Goal: Book appointment/travel/reservation

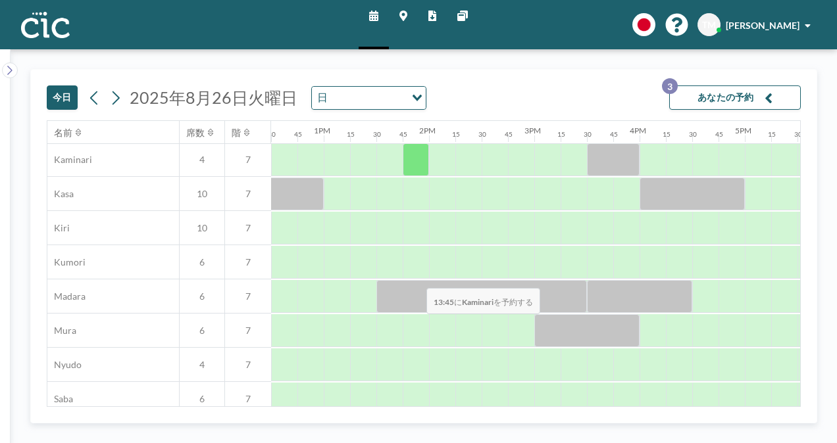
scroll to position [107, 1316]
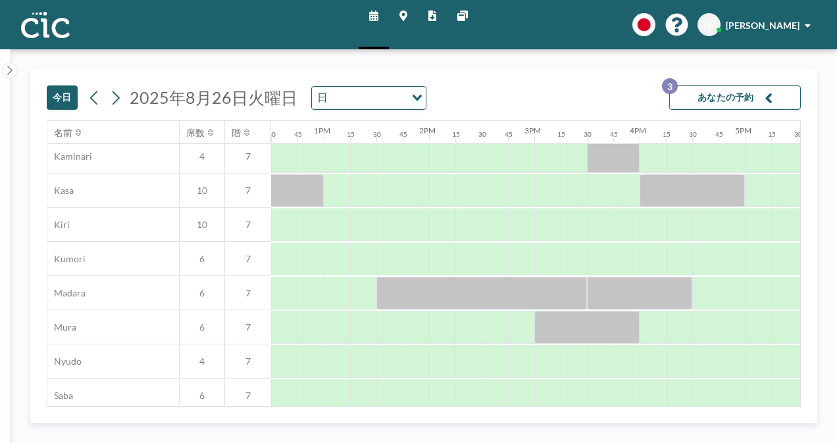
click at [731, 96] on button "あなたの予約 3" at bounding box center [735, 98] width 132 height 24
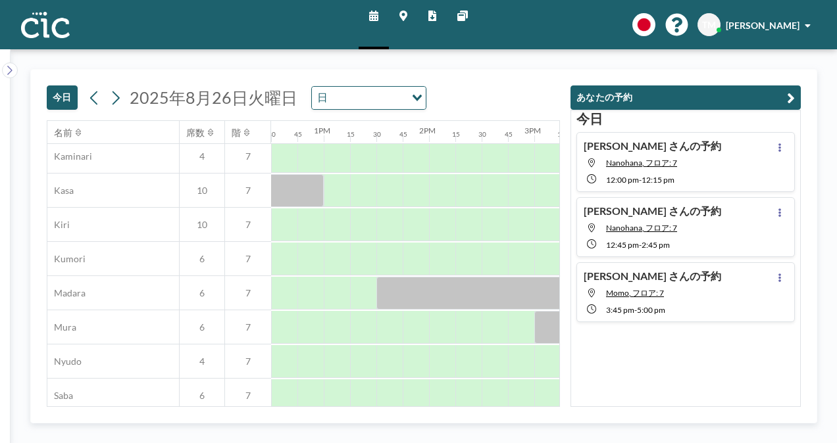
click at [626, 179] on span "12:00 PM" at bounding box center [622, 180] width 33 height 10
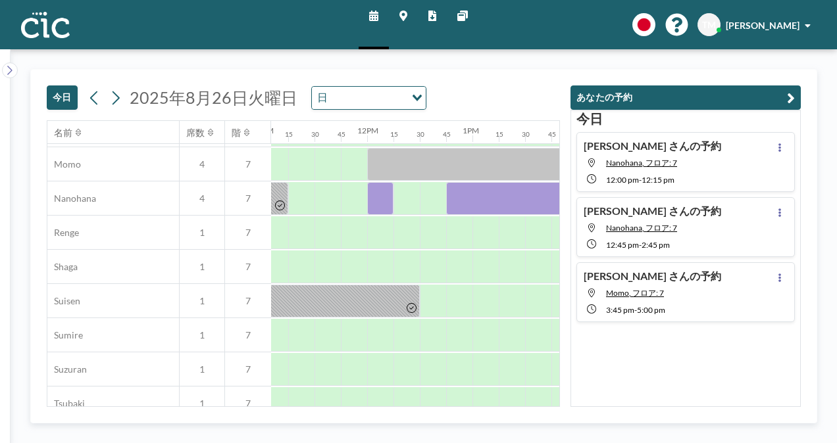
scroll to position [684, 1237]
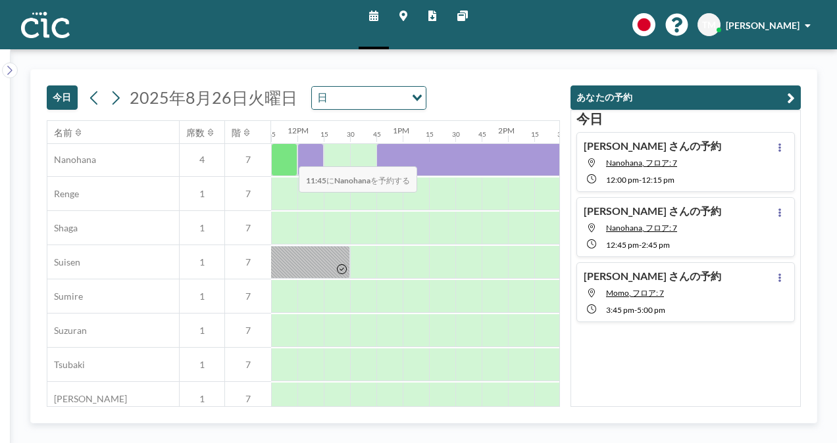
click at [288, 156] on div at bounding box center [284, 159] width 26 height 33
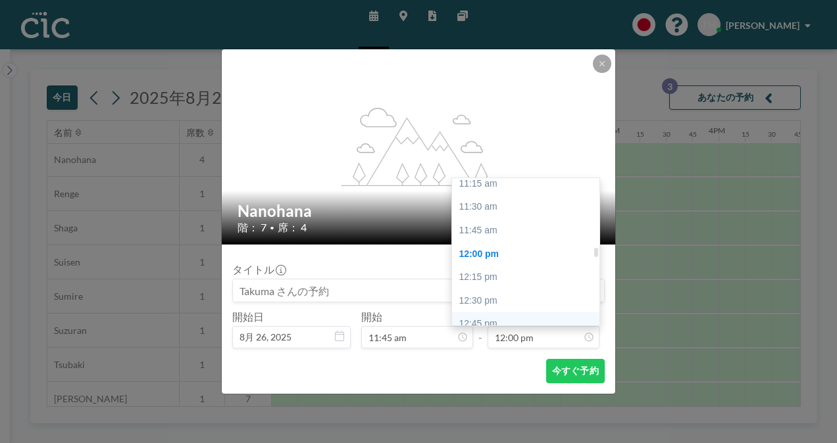
scroll to position [998, 0]
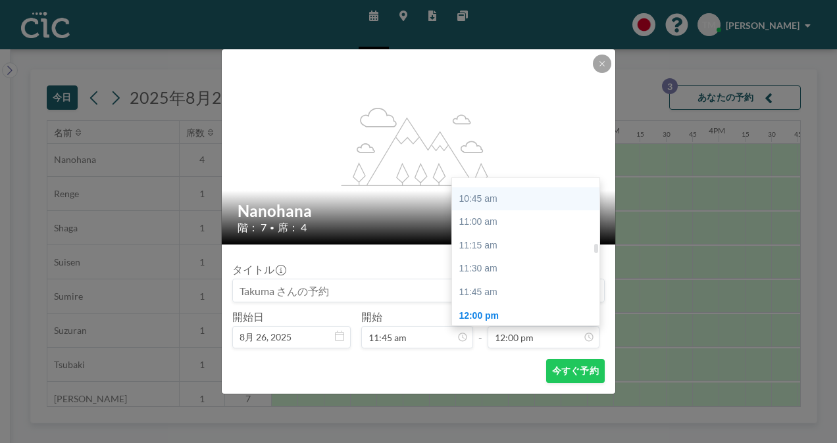
click at [493, 199] on div "10:45 am" at bounding box center [529, 199] width 154 height 24
type input "10:45 am"
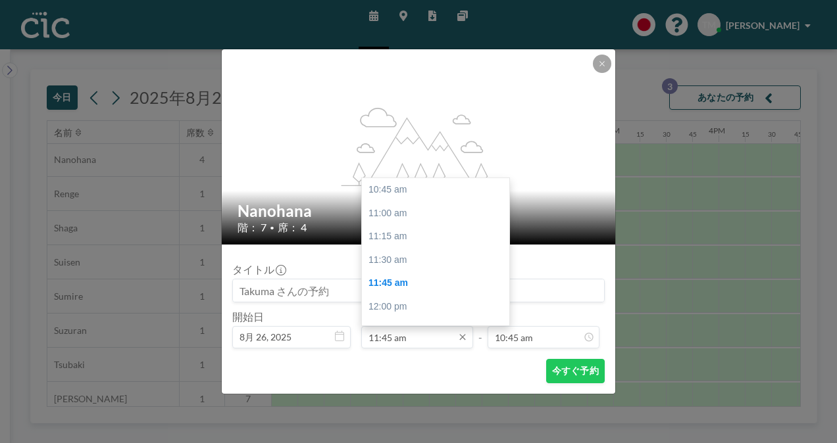
scroll to position [93, 0]
click at [403, 212] on div "12:00 pm" at bounding box center [439, 214] width 154 height 24
type input "12:00 pm"
type input "12:15 pm"
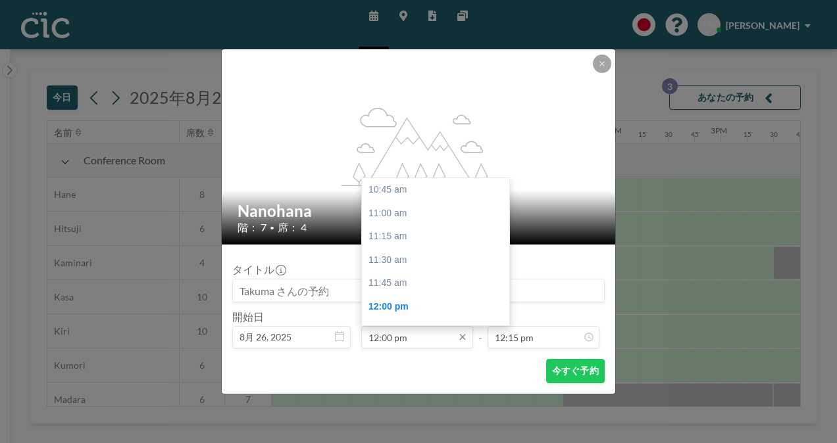
scroll to position [117, 0]
click at [451, 339] on input "12:00 pm" at bounding box center [417, 337] width 112 height 22
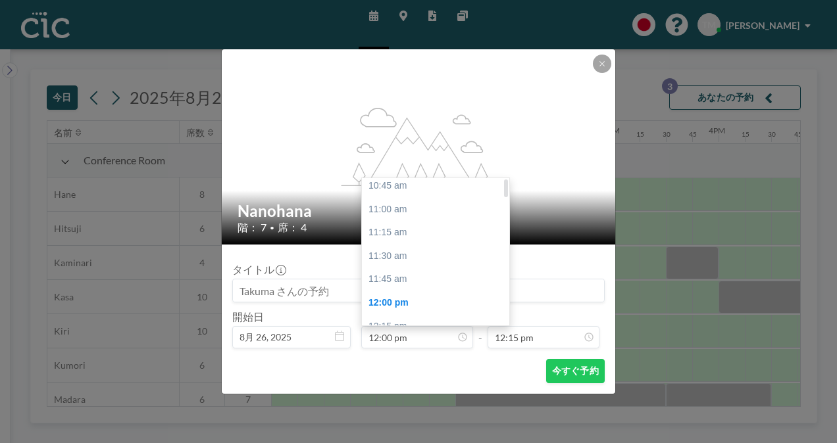
scroll to position [1, 0]
click at [407, 186] on div "10:45 am" at bounding box center [439, 189] width 154 height 24
type input "10:45 am"
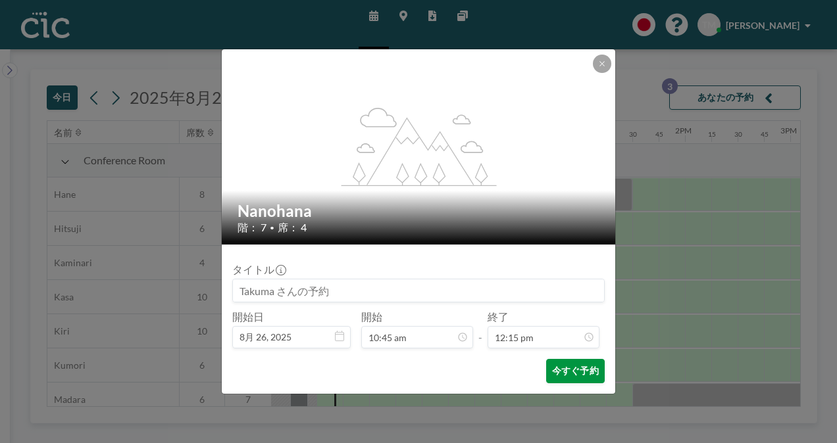
scroll to position [0, 1105]
click at [560, 372] on button "今すぐ予約" at bounding box center [575, 371] width 59 height 24
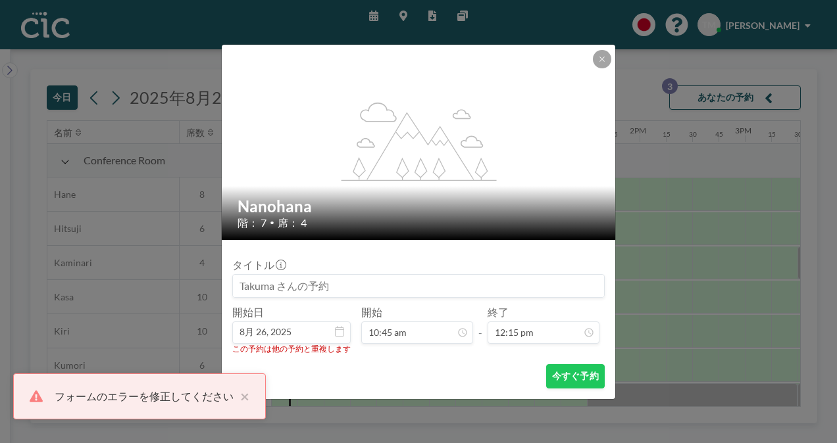
drag, startPoint x: 560, startPoint y: 372, endPoint x: 597, endPoint y: 61, distance: 312.6
click at [597, 61] on button at bounding box center [602, 59] width 18 height 18
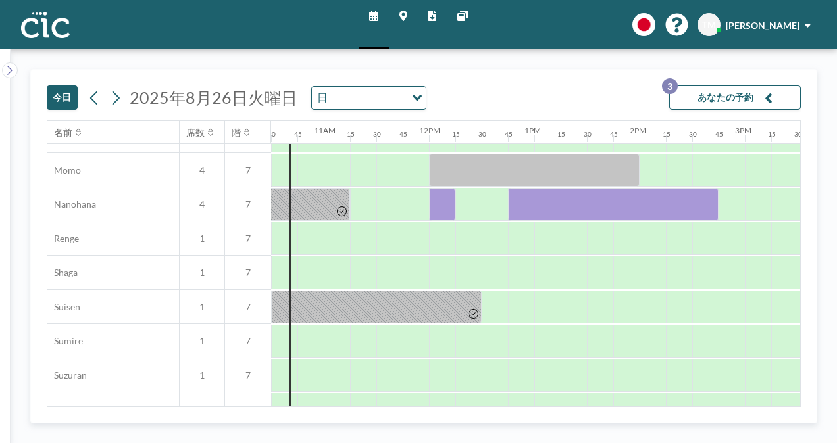
scroll to position [641, 1105]
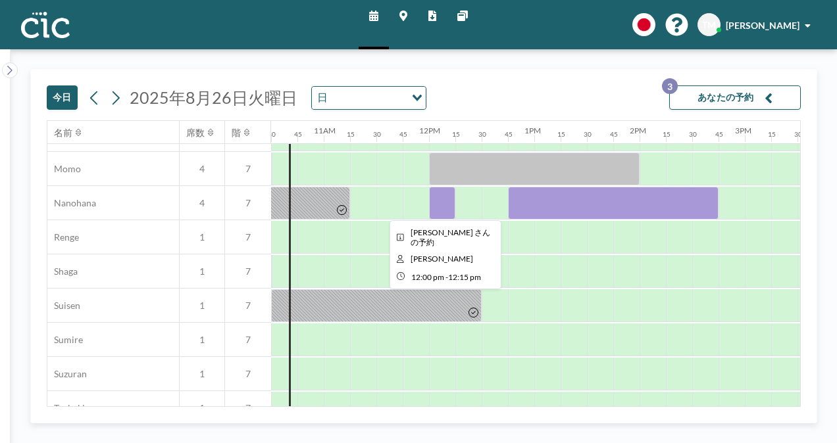
click at [449, 204] on div at bounding box center [442, 203] width 26 height 33
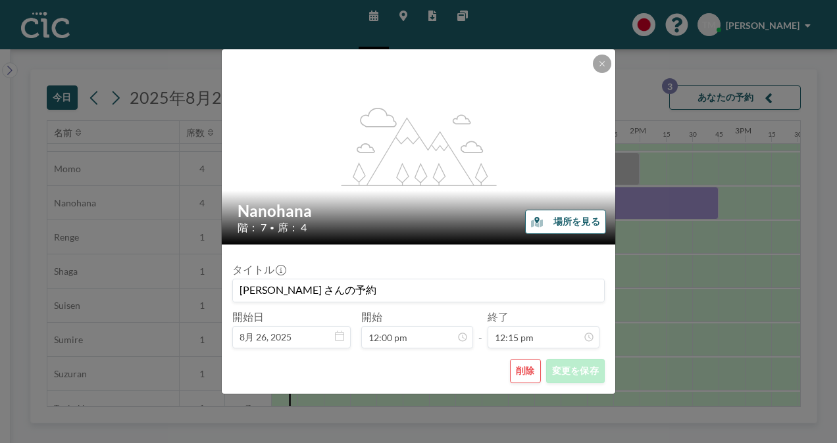
scroll to position [1147, 0]
click at [527, 370] on button "削除" at bounding box center [525, 371] width 31 height 24
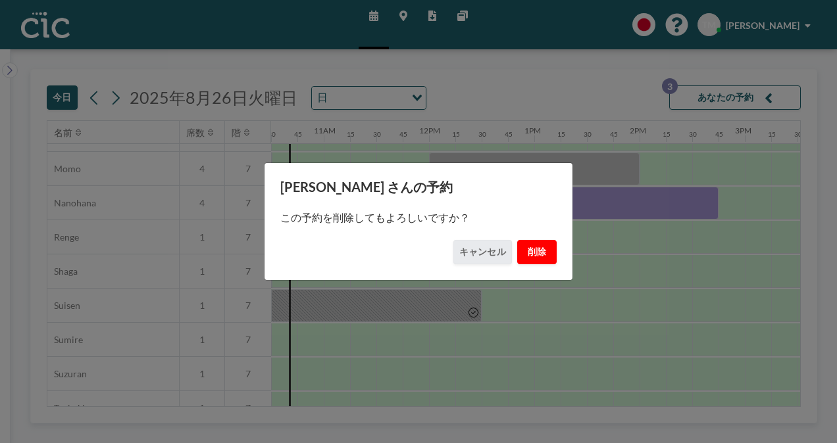
click at [541, 262] on button "削除" at bounding box center [536, 252] width 39 height 24
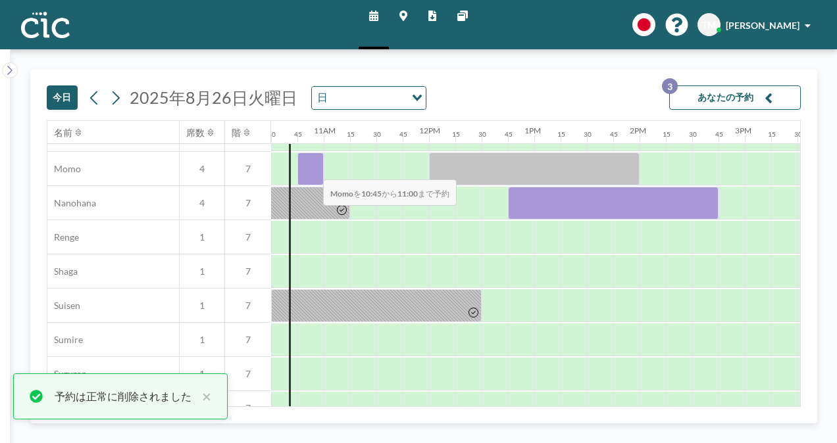
click at [312, 170] on div at bounding box center [310, 169] width 26 height 33
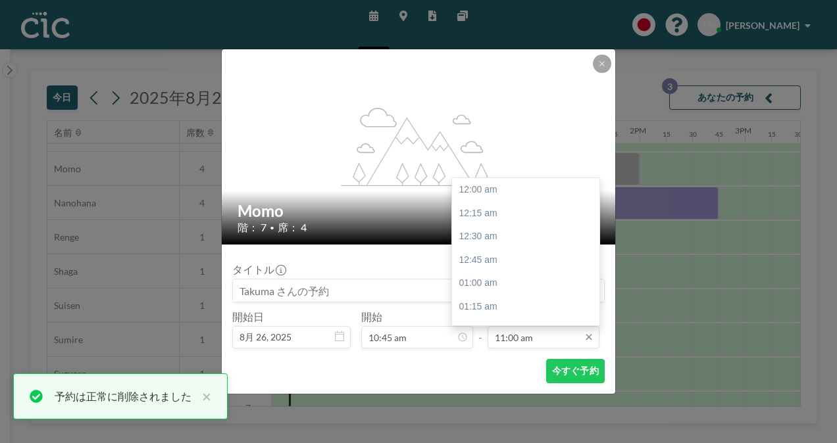
scroll to position [1030, 0]
click at [526, 264] on div "11:45 am" at bounding box center [529, 261] width 154 height 24
type input "11:45 am"
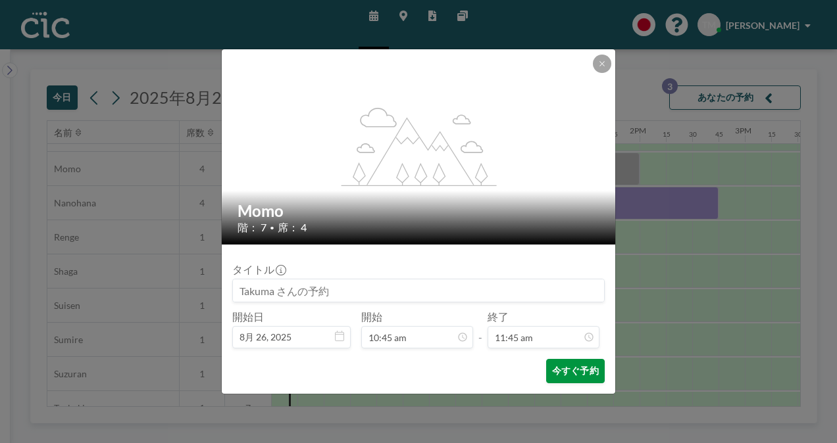
scroll to position [1101, 0]
click at [585, 377] on button "今すぐ予約" at bounding box center [575, 371] width 59 height 24
